Goal: Task Accomplishment & Management: Use online tool/utility

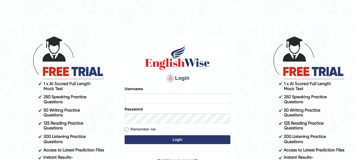
type input "mmr25"
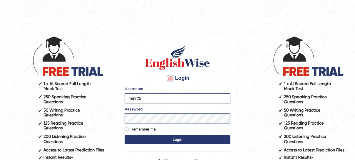
click at [182, 141] on button "Login" at bounding box center [178, 139] width 106 height 9
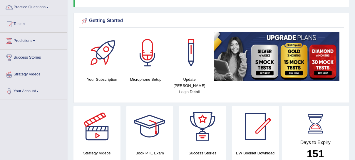
scroll to position [34, 0]
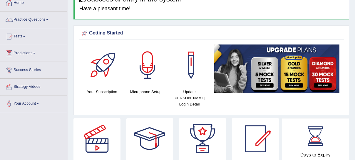
click at [20, 40] on link "Tests" at bounding box center [33, 35] width 67 height 15
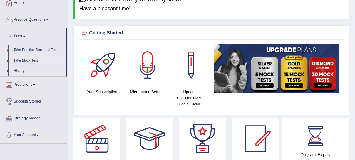
click at [21, 59] on link "Take Mock Test" at bounding box center [38, 60] width 55 height 11
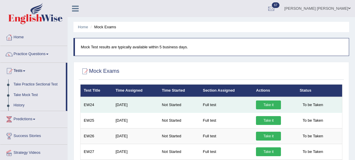
click at [261, 106] on link "Take it" at bounding box center [268, 104] width 25 height 9
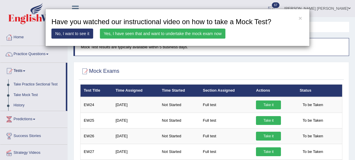
click at [166, 34] on link "Yes, I have seen that and want to undertake the mock exam now" at bounding box center [162, 34] width 125 height 10
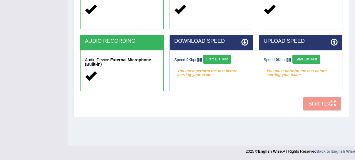
click at [224, 58] on button "Start 10s Test" at bounding box center [217, 59] width 28 height 9
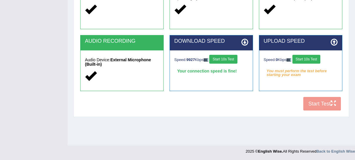
click at [313, 59] on button "Start 10s Test" at bounding box center [306, 59] width 28 height 9
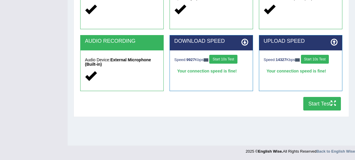
click at [317, 103] on button "Start Test" at bounding box center [322, 104] width 38 height 14
